Goal: Information Seeking & Learning: Learn about a topic

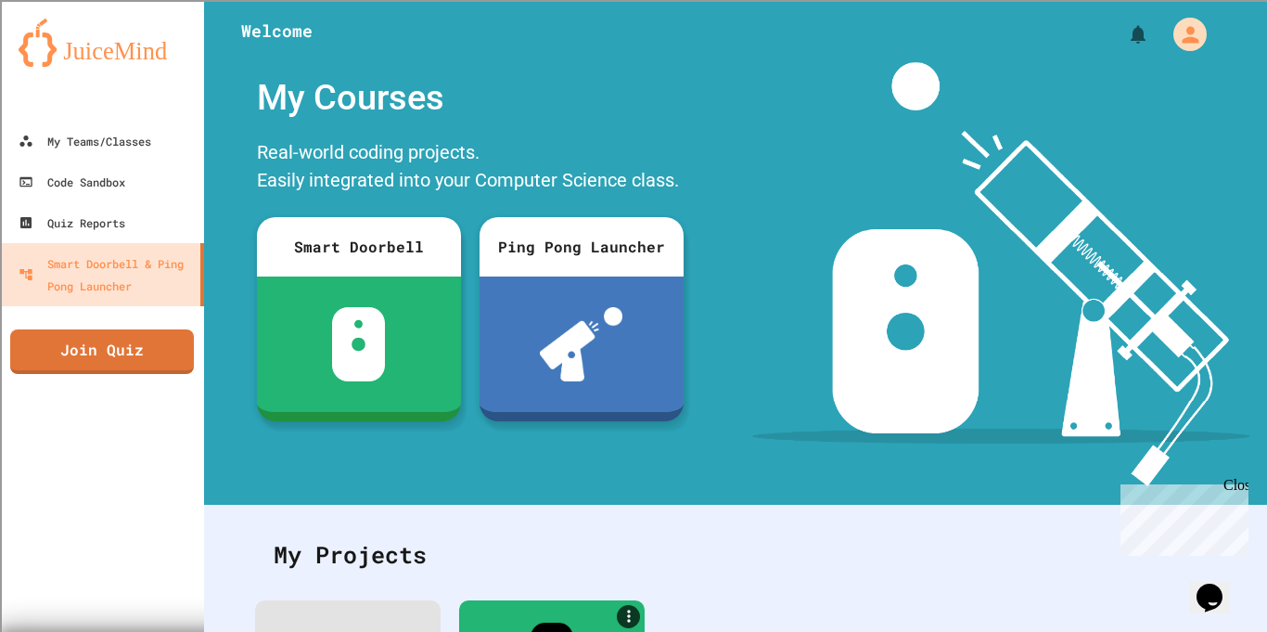
scroll to position [214, 0]
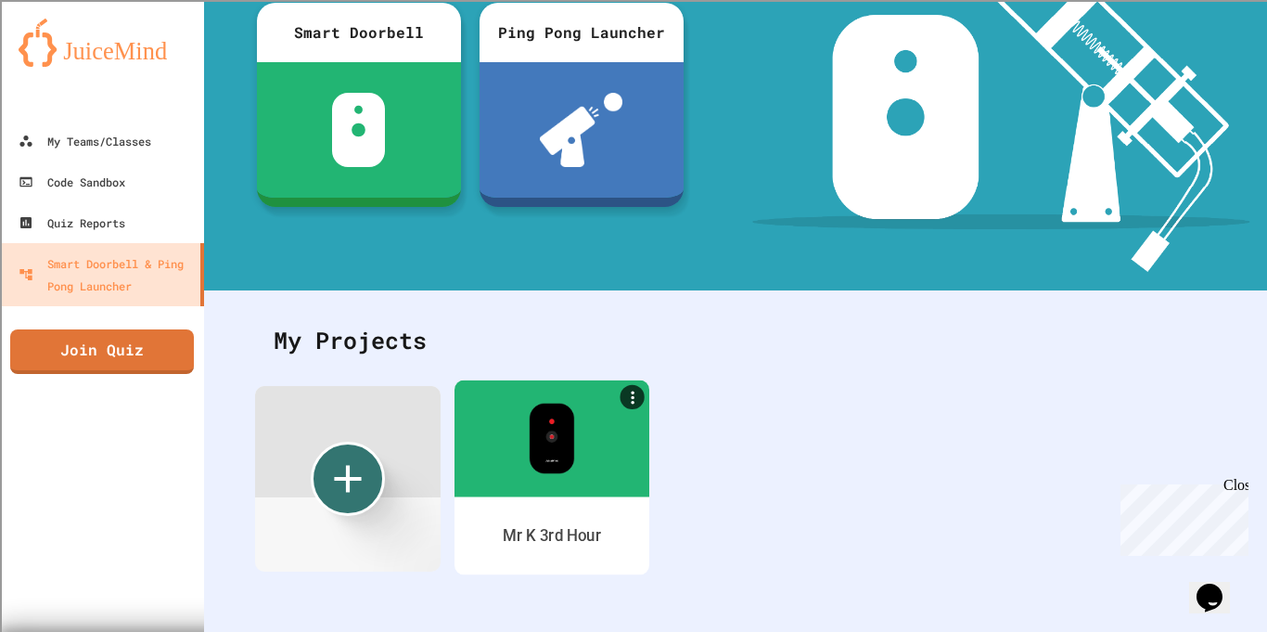
click at [542, 466] on img at bounding box center [551, 438] width 45 height 71
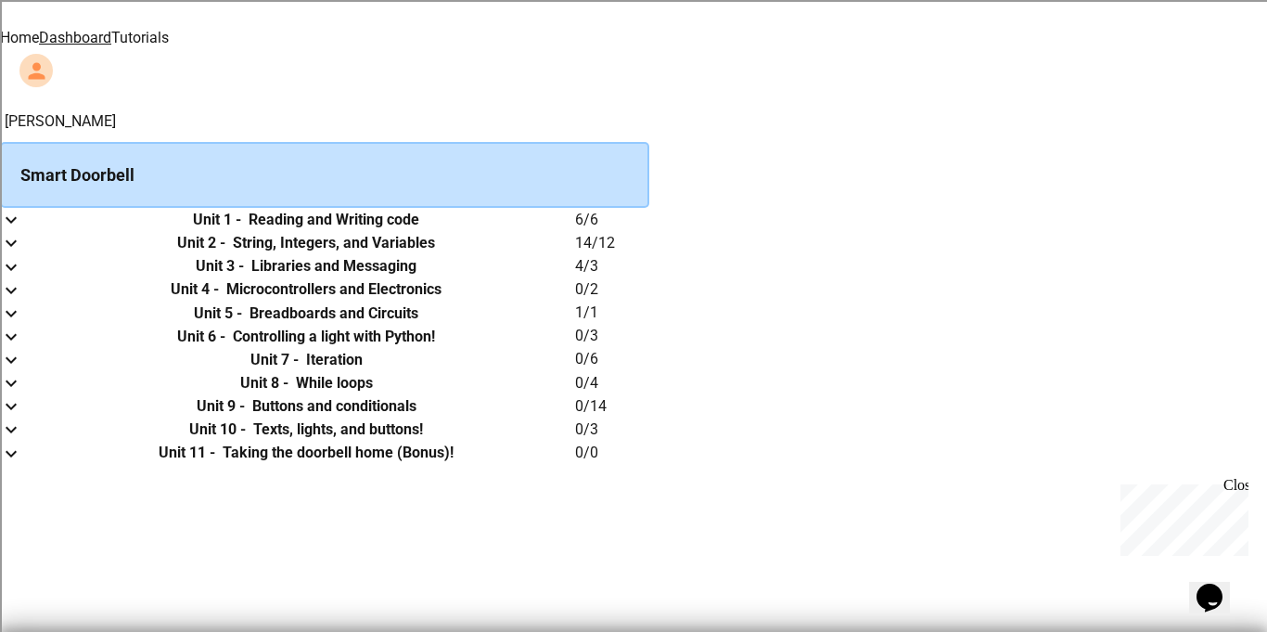
click at [169, 29] on link "Tutorials" at bounding box center [140, 38] width 58 height 18
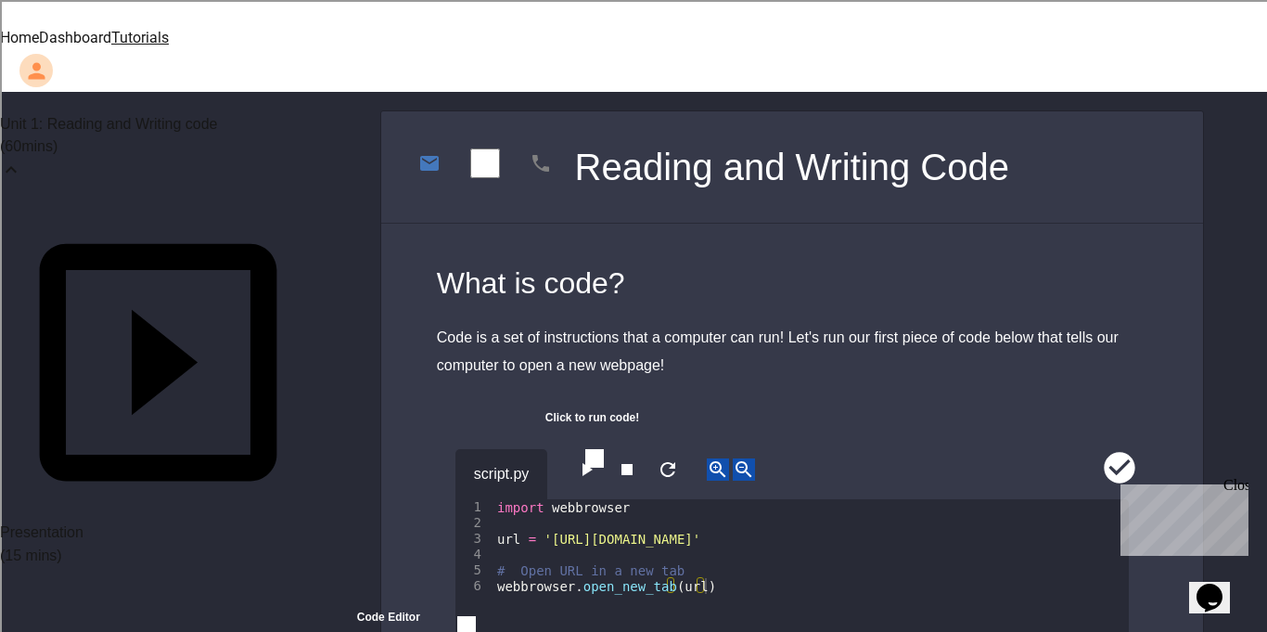
scroll to position [50, 0]
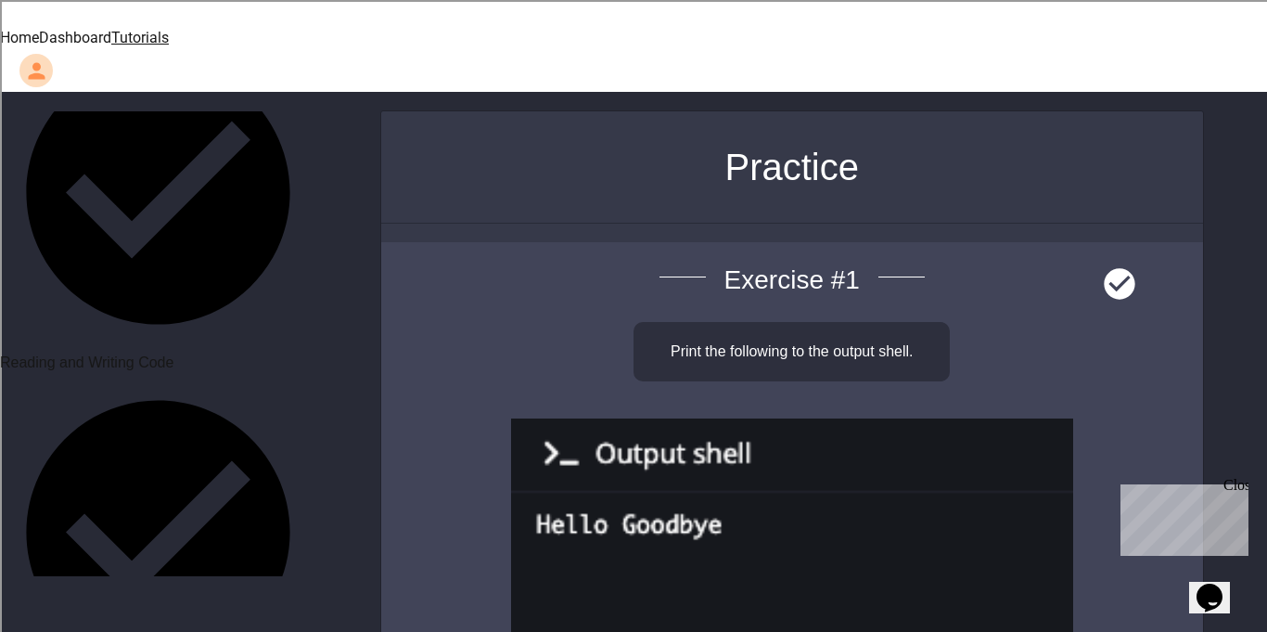
scroll to position [577, 0]
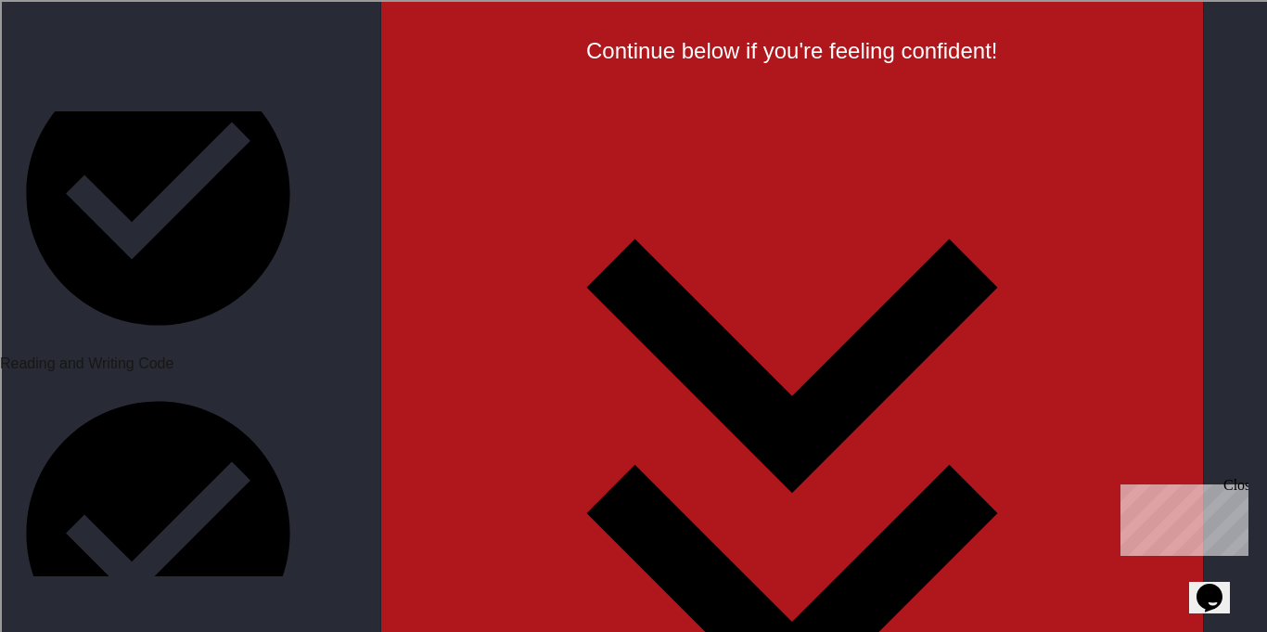
scroll to position [3811, 0]
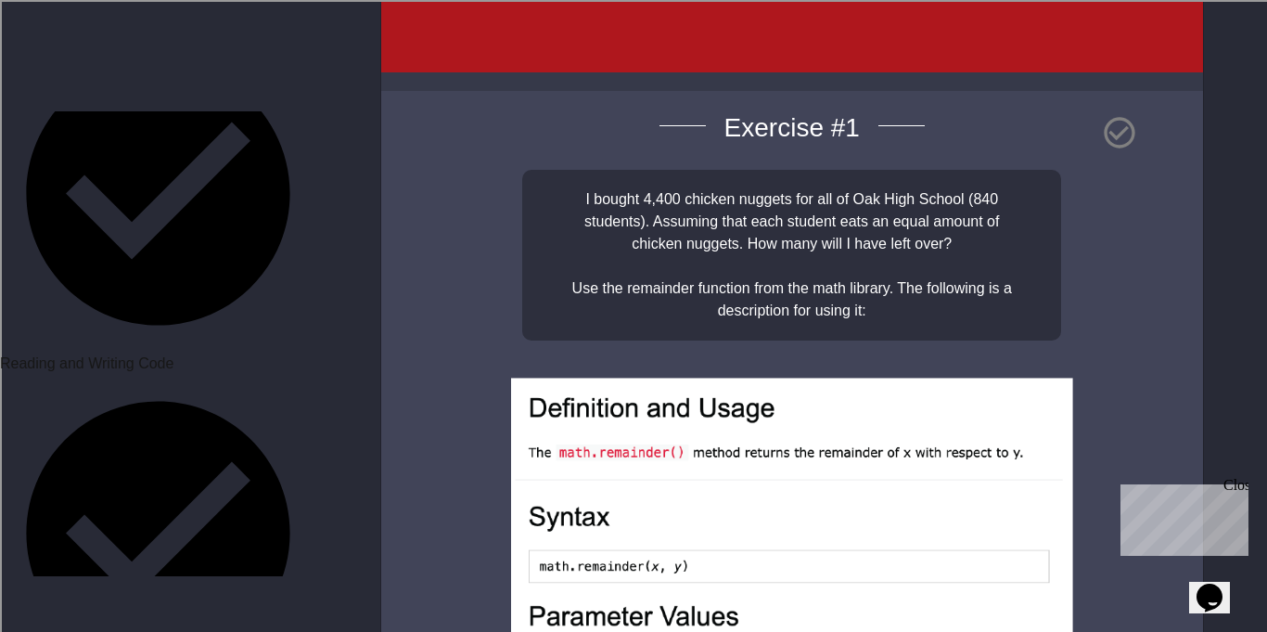
scroll to position [4595, 0]
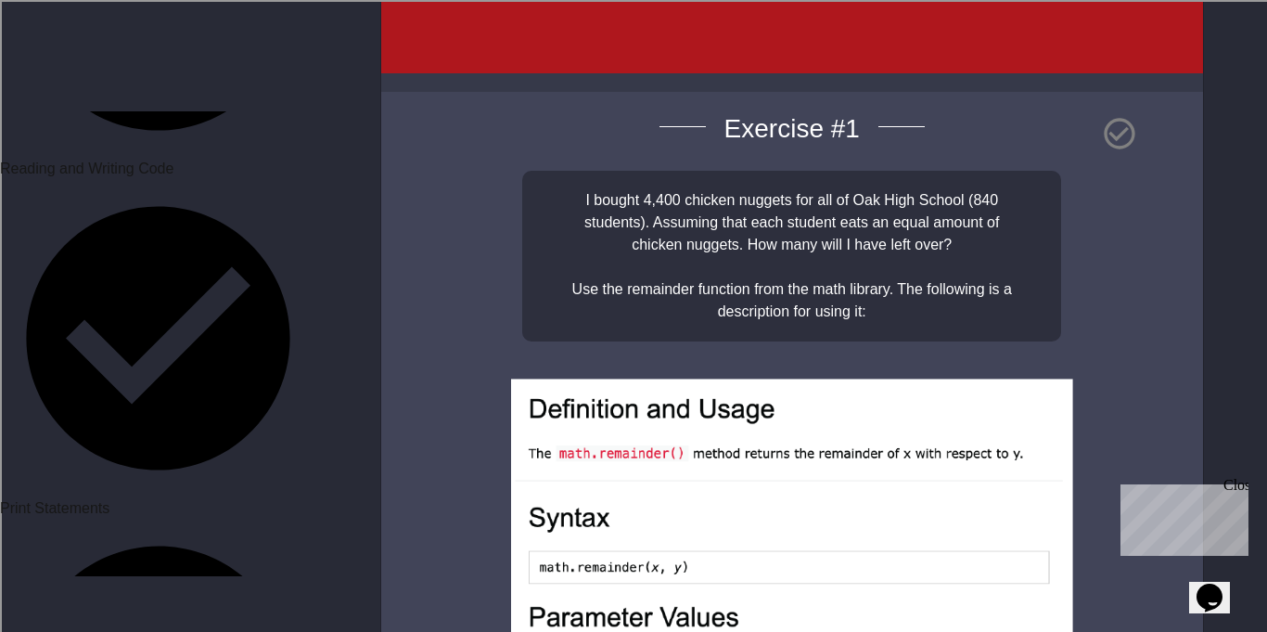
scroll to position [773, 0]
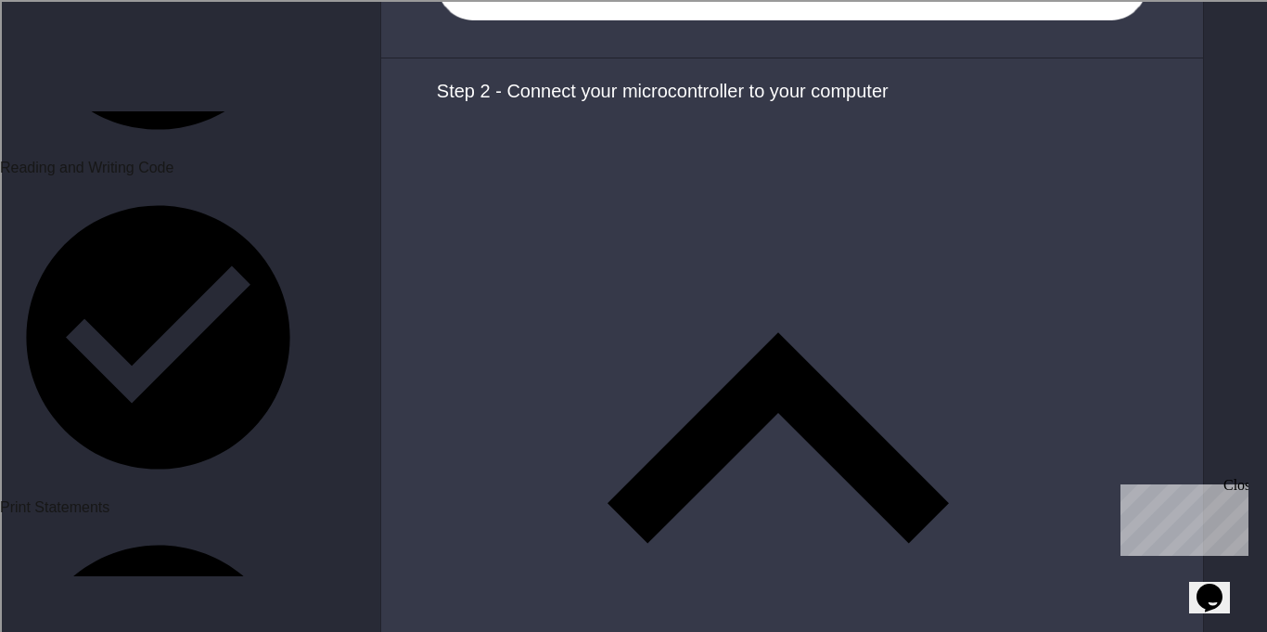
scroll to position [2037, 0]
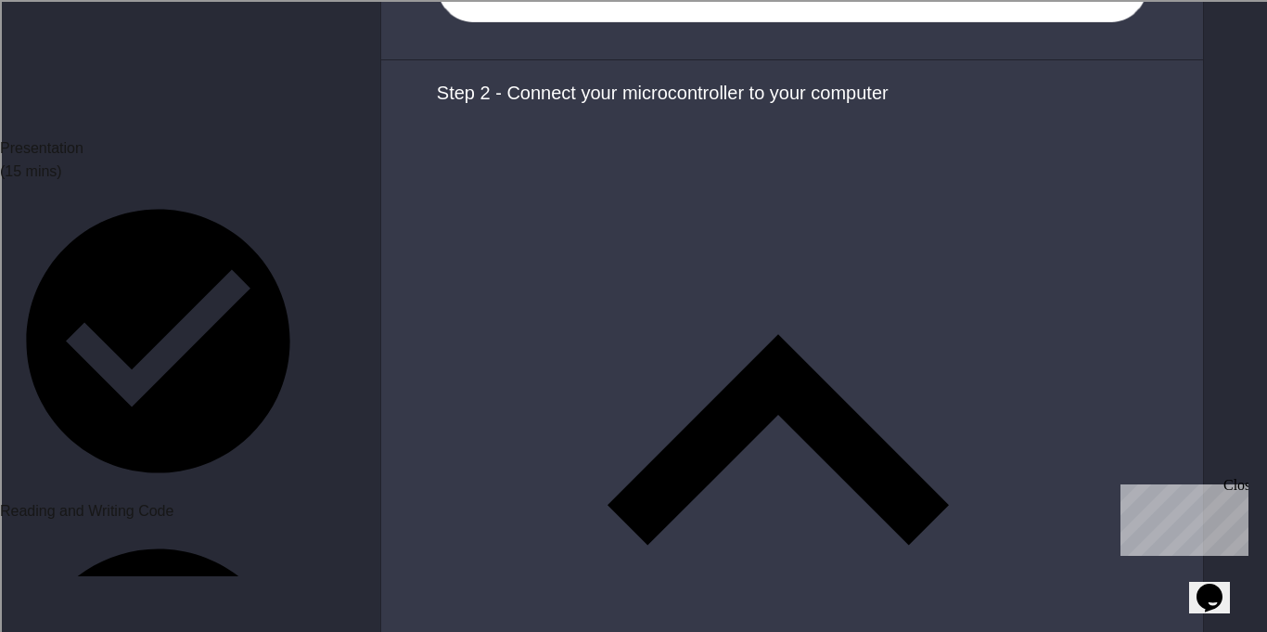
scroll to position [419, 0]
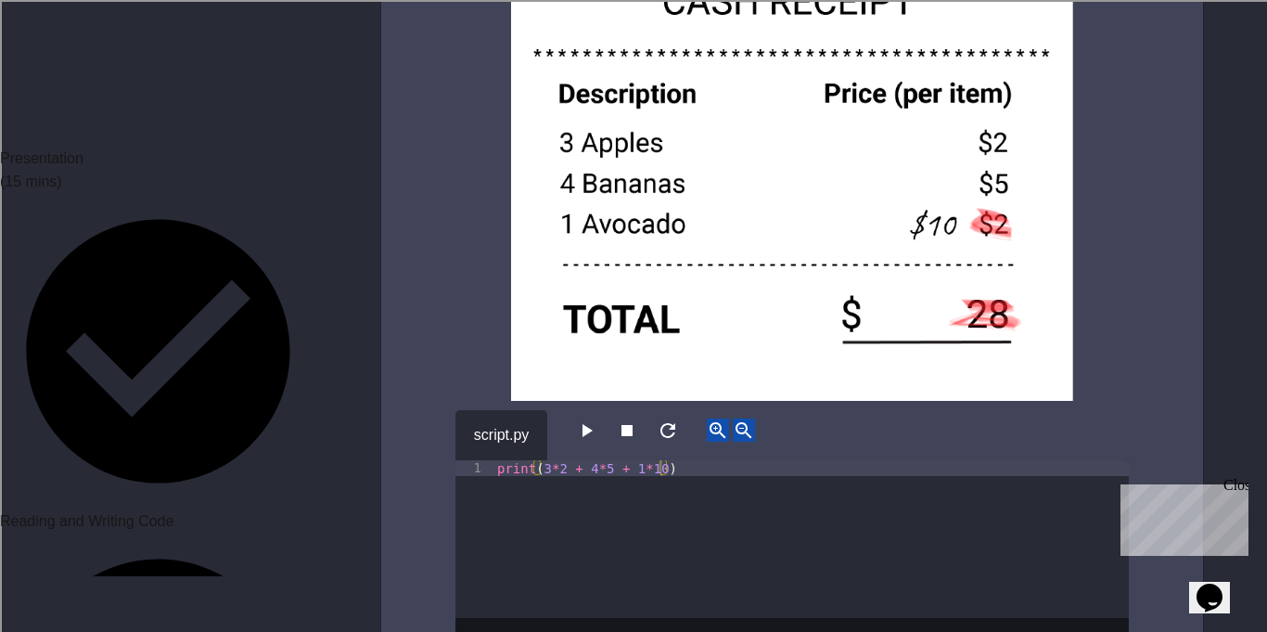
scroll to position [3532, 0]
click at [591, 418] on icon "button" at bounding box center [586, 429] width 22 height 22
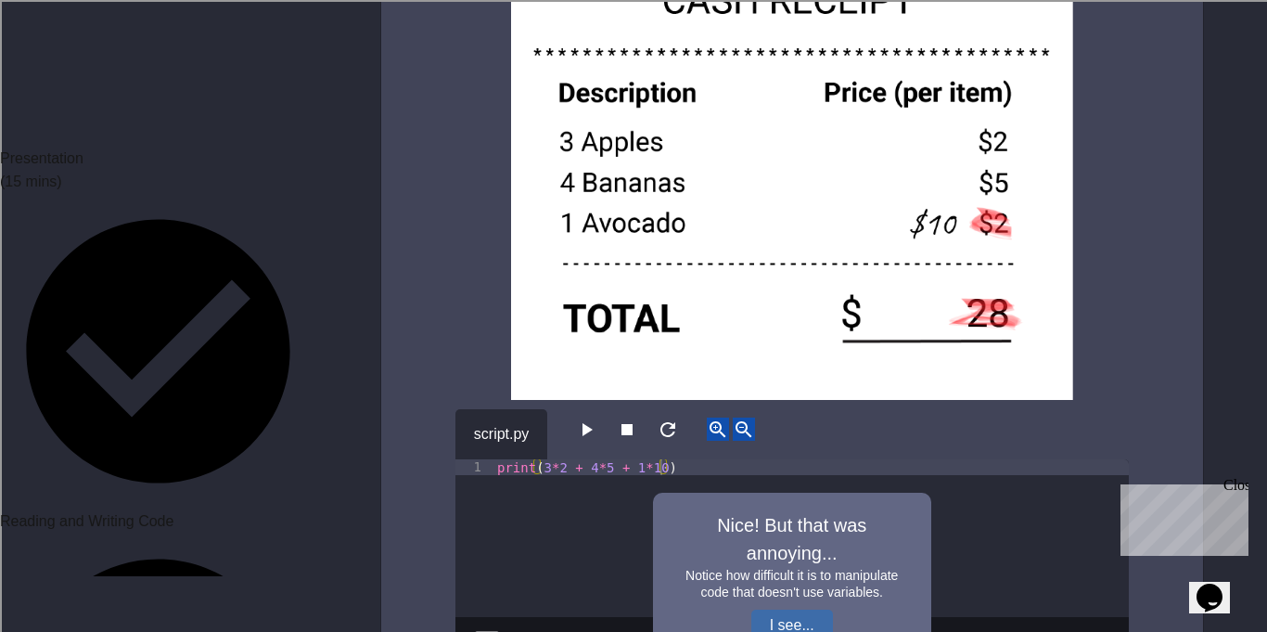
click at [761, 610] on button "I see..." at bounding box center [793, 626] width 82 height 32
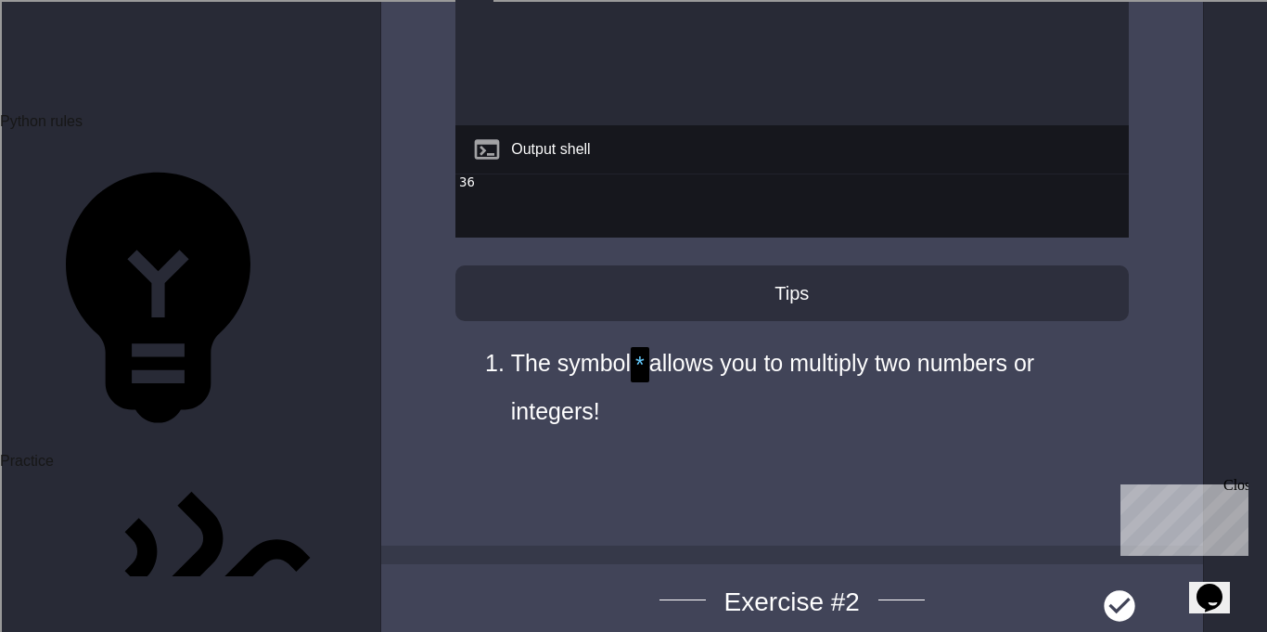
scroll to position [1512, 0]
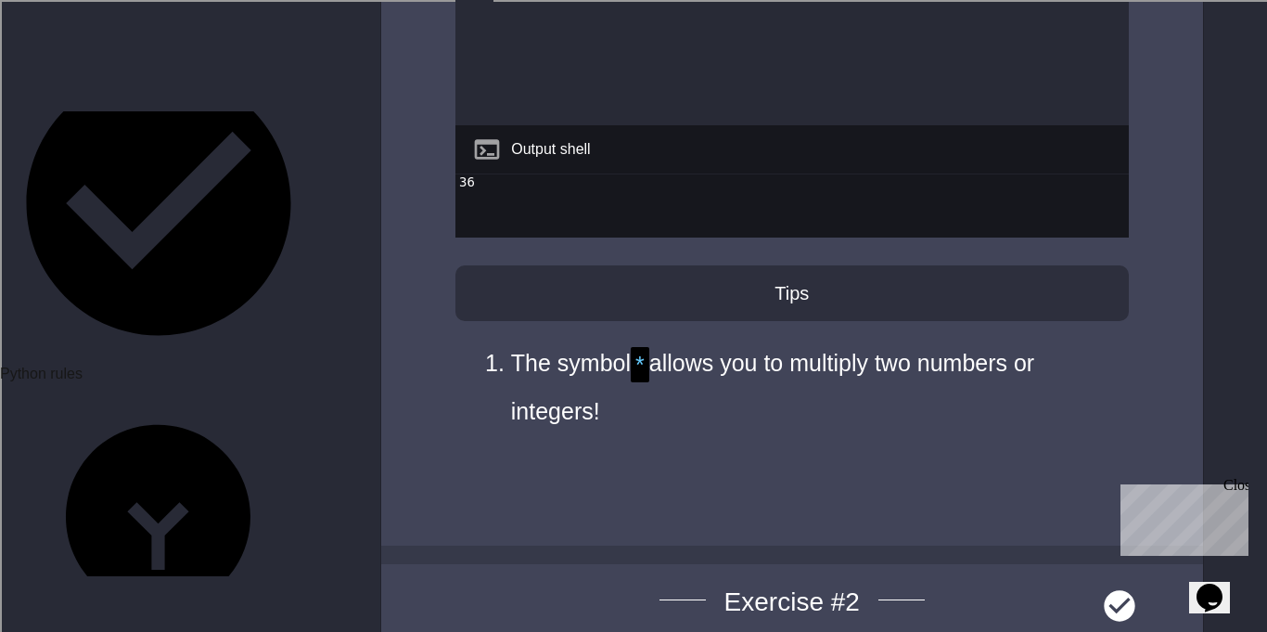
scroll to position [1204, 0]
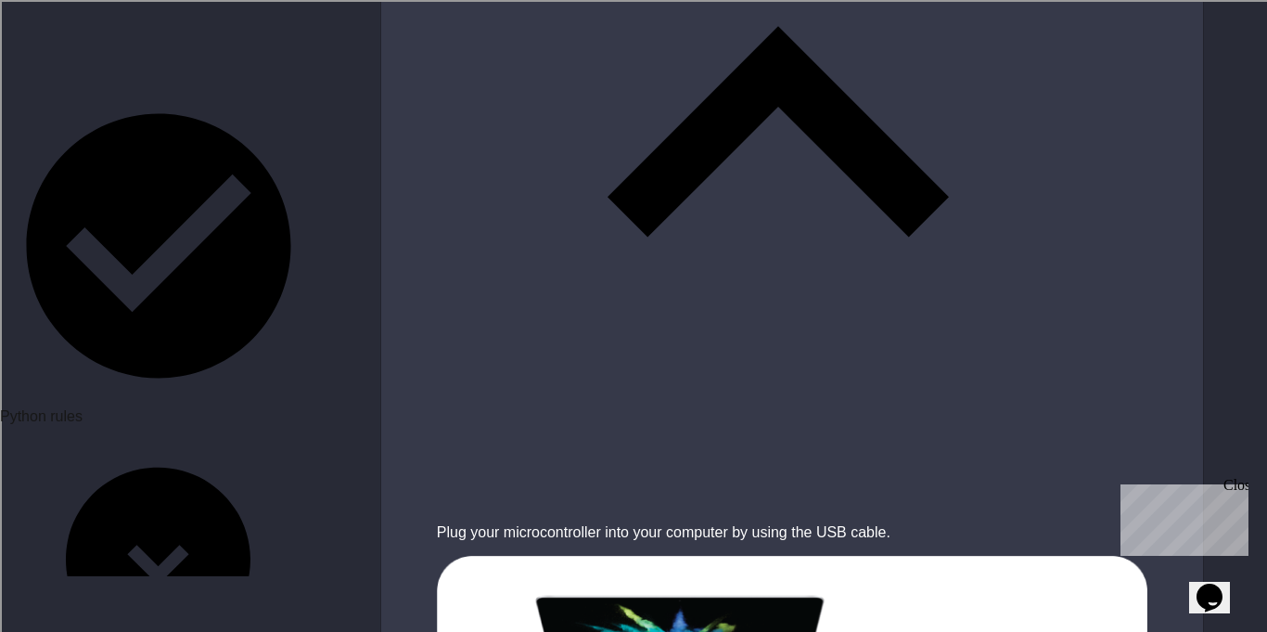
scroll to position [2341, 0]
